Goal: Task Accomplishment & Management: Complete application form

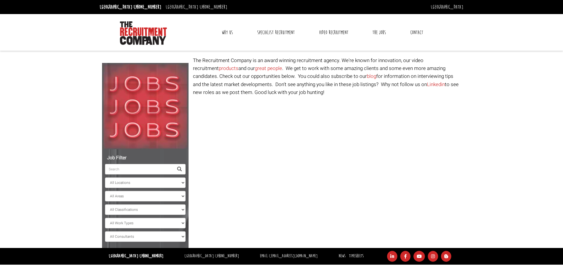
select select "[GEOGRAPHIC_DATA]"
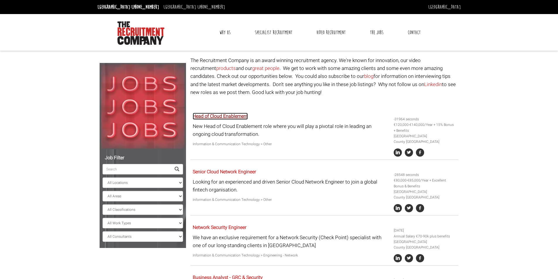
click at [233, 117] on link "Head of Cloud Enablement" at bounding box center [220, 116] width 55 height 7
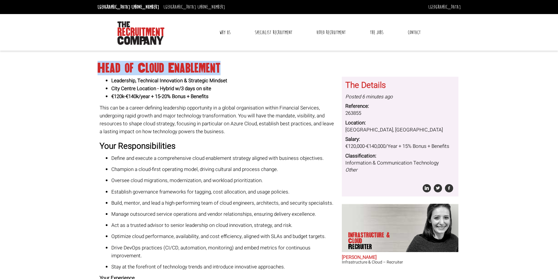
drag, startPoint x: 97, startPoint y: 66, endPoint x: 220, endPoint y: 70, distance: 122.8
click at [220, 70] on h1 "Head of Cloud Enablement" at bounding box center [279, 68] width 363 height 11
copy h1 "Head of Cloud Enablement"
